Goal: Transaction & Acquisition: Purchase product/service

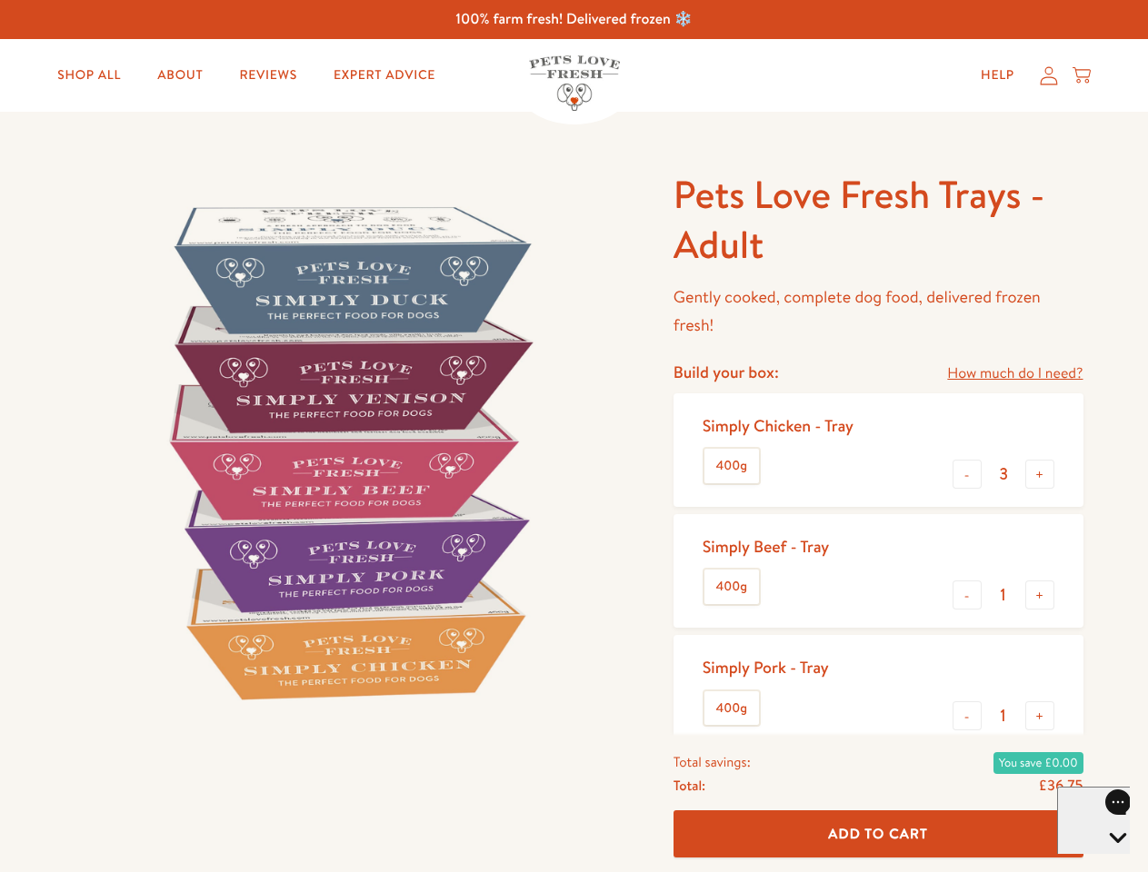
click at [573, 436] on img at bounding box center [347, 452] width 564 height 564
click at [1014, 373] on link "How much do I need?" at bounding box center [1014, 374] width 135 height 25
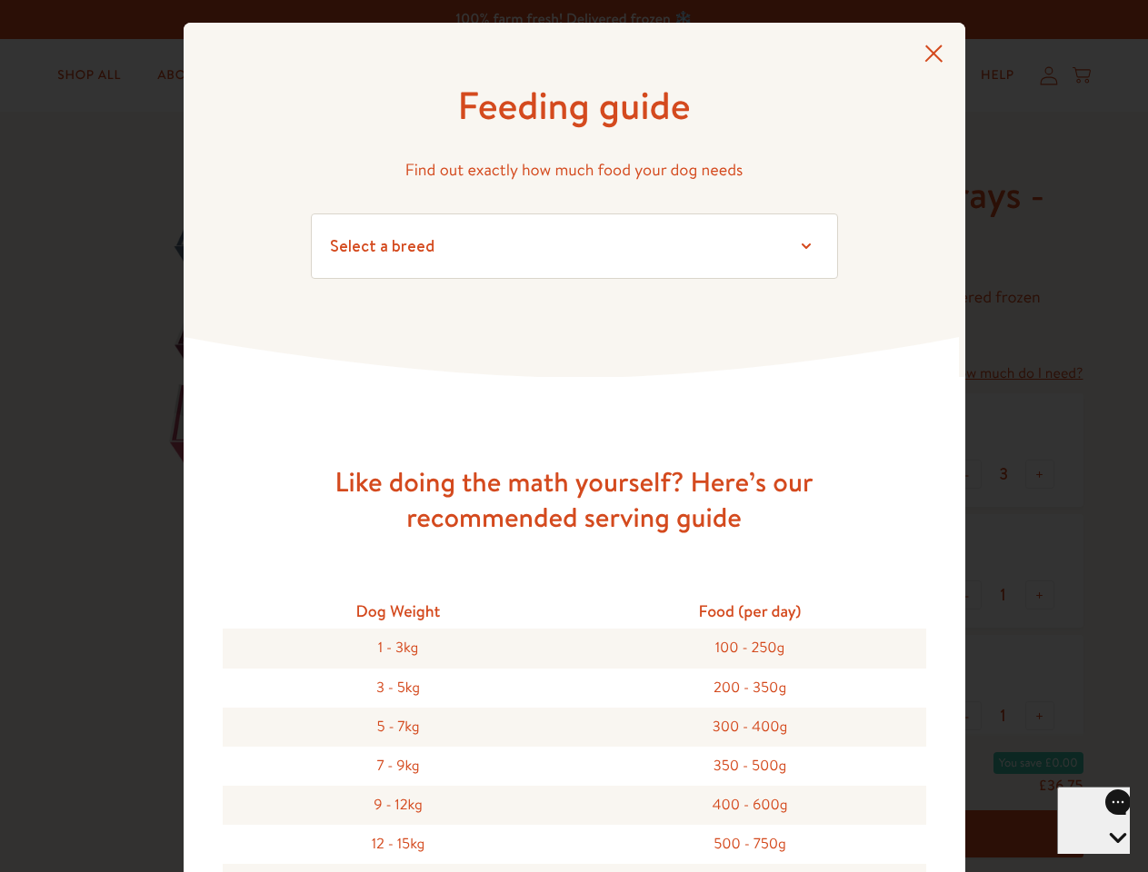
click at [967, 474] on div "Feeding guide Find out exactly how much food your dog needs Select a breed Affe…" at bounding box center [574, 436] width 1148 height 872
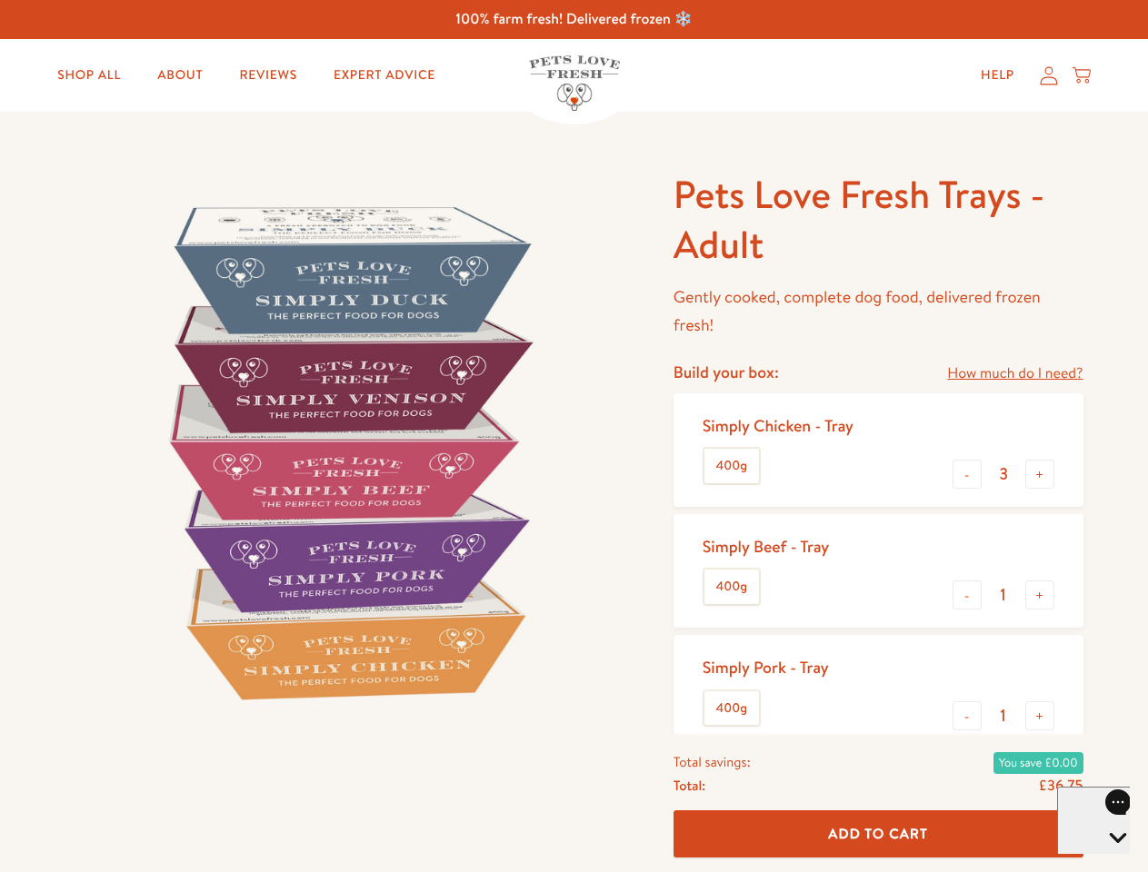
click at [1040, 474] on button "+" at bounding box center [1039, 474] width 29 height 29
type input "4"
click at [967, 595] on button "-" at bounding box center [966, 595] width 29 height 29
click at [1040, 595] on button "+" at bounding box center [1039, 595] width 29 height 29
type input "1"
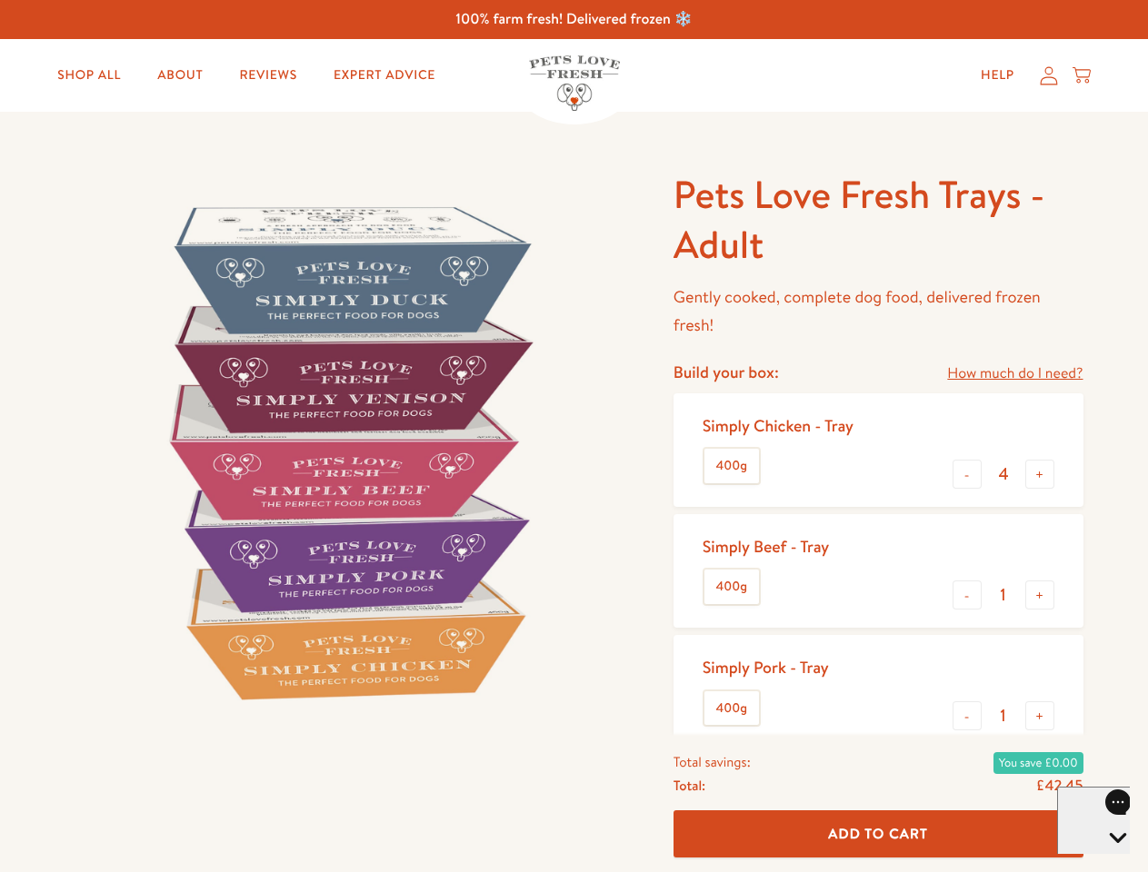
click at [967, 716] on button "-" at bounding box center [966, 716] width 29 height 29
click at [1040, 716] on button "+" at bounding box center [1039, 716] width 29 height 29
type input "1"
click at [878, 834] on span "Add To Cart" at bounding box center [878, 833] width 100 height 19
click at [1109, 861] on icon "Open gorgias live chat" at bounding box center [1117, 869] width 17 height 17
